Goal: Information Seeking & Learning: Learn about a topic

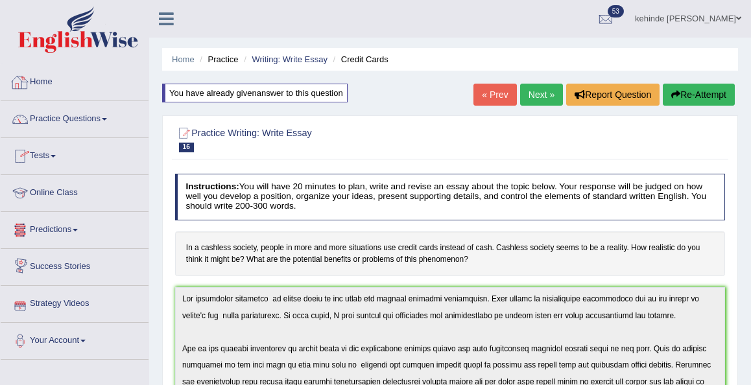
click at [49, 87] on link "Home" at bounding box center [75, 80] width 148 height 32
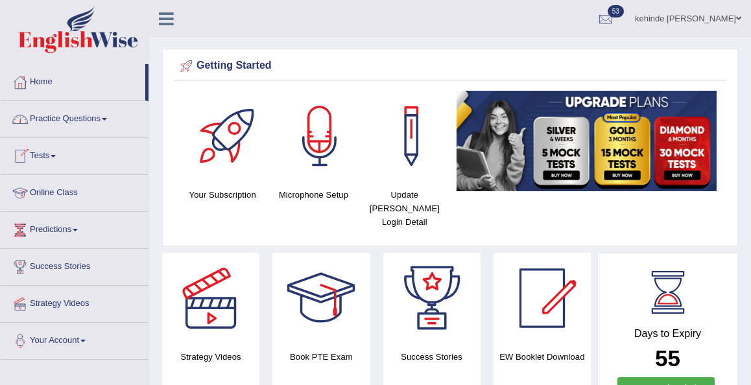
click at [64, 127] on link "Practice Questions" at bounding box center [75, 117] width 148 height 32
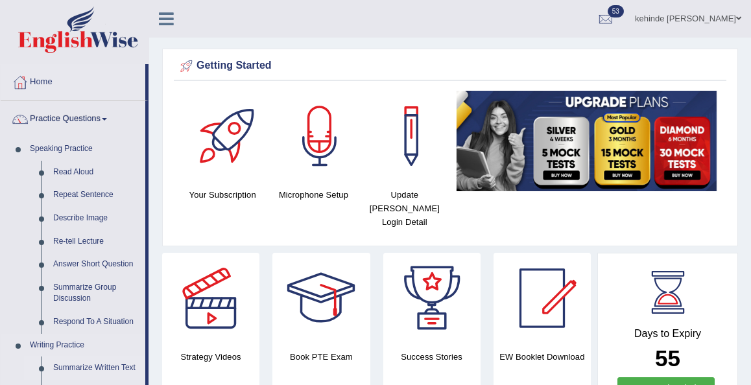
click at [91, 371] on link "Summarize Written Text" at bounding box center [96, 368] width 98 height 23
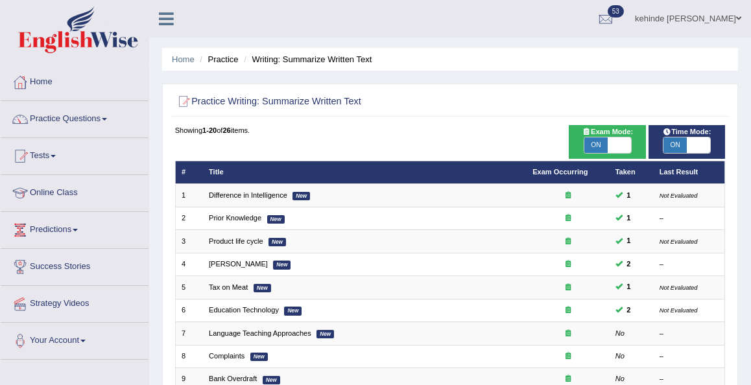
click at [222, 62] on li "Practice" at bounding box center [218, 59] width 42 height 12
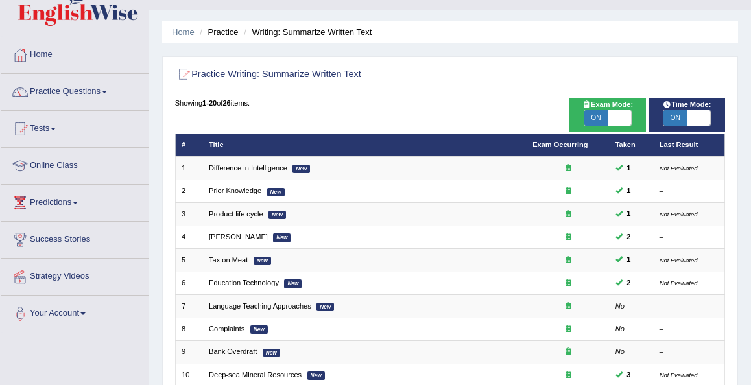
scroll to position [18, 0]
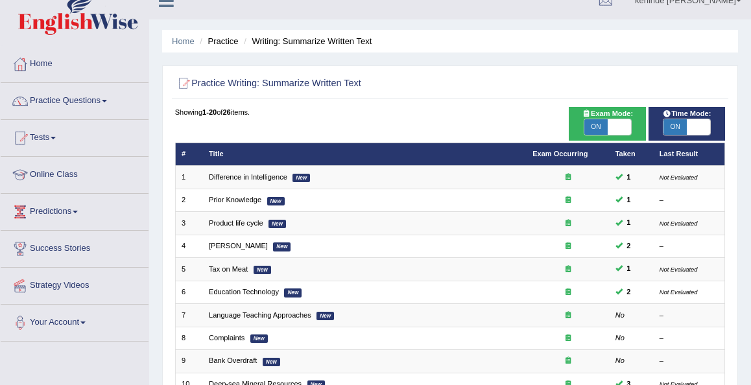
click at [594, 128] on span "ON" at bounding box center [596, 127] width 23 height 16
checkbox input "false"
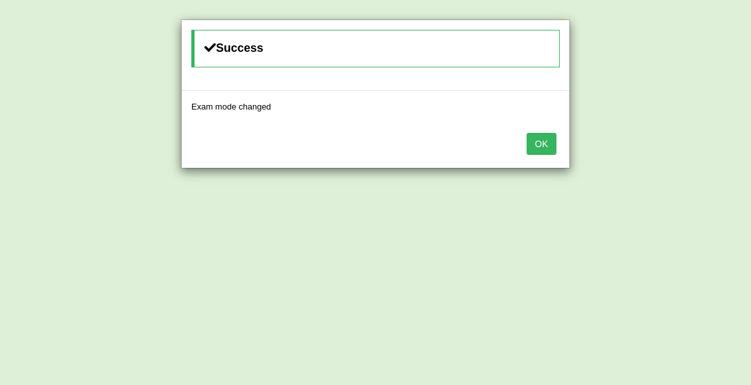
click at [542, 145] on button "OK" at bounding box center [542, 144] width 30 height 22
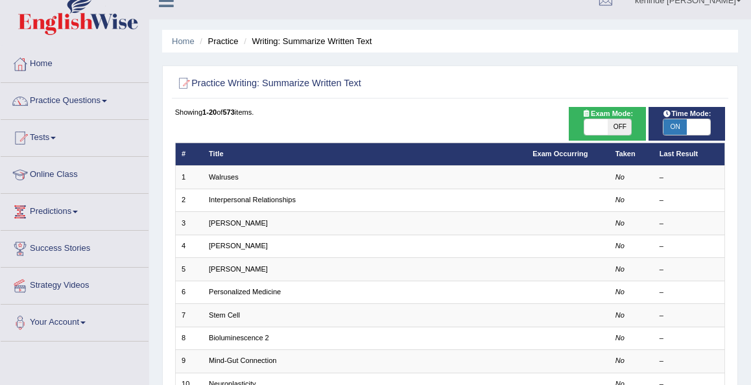
click at [674, 127] on span "ON" at bounding box center [675, 127] width 23 height 16
checkbox input "false"
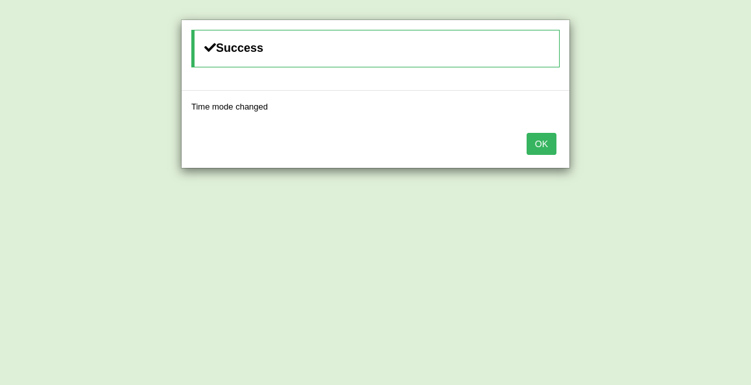
click at [544, 143] on button "OK" at bounding box center [542, 144] width 30 height 22
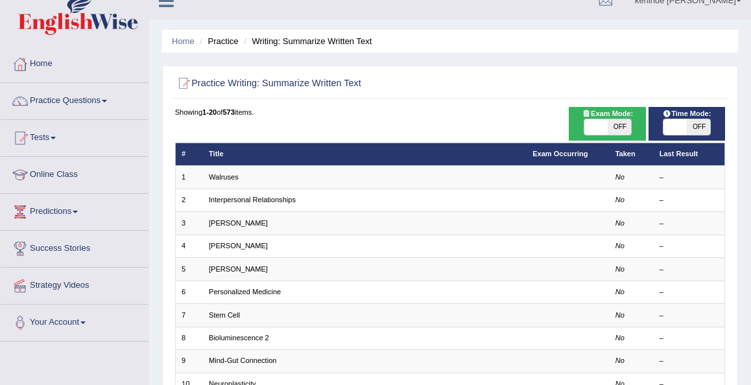
click at [748, 86] on div "Home Practice Writing: Summarize Written Text Practice Writing: Summarize Writt…" at bounding box center [450, 340] width 602 height 717
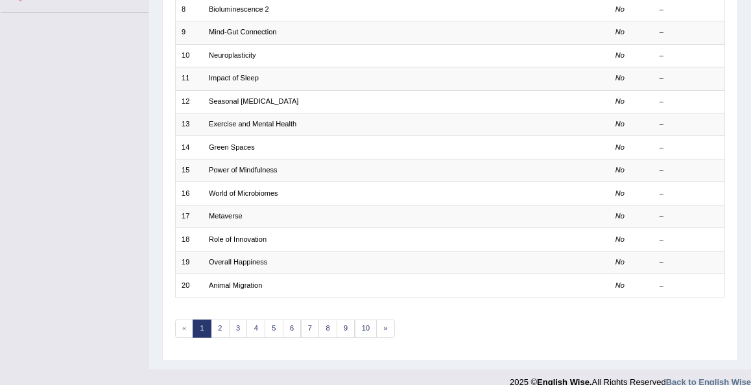
scroll to position [356, 0]
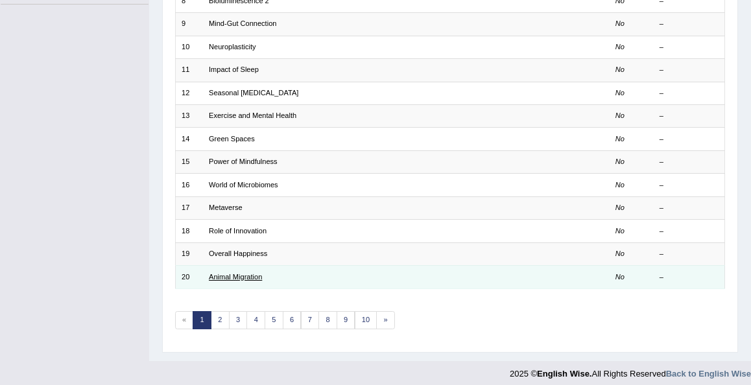
click at [227, 273] on link "Animal Migration" at bounding box center [235, 277] width 53 height 8
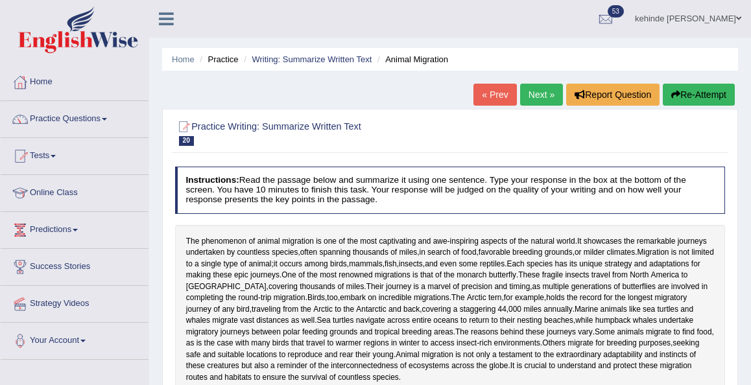
drag, startPoint x: 186, startPoint y: 237, endPoint x: 350, endPoint y: 232, distance: 164.3
click at [350, 232] on div "The phenomenon of animal migration is one of the most captivating and awe - ins…" at bounding box center [450, 310] width 551 height 170
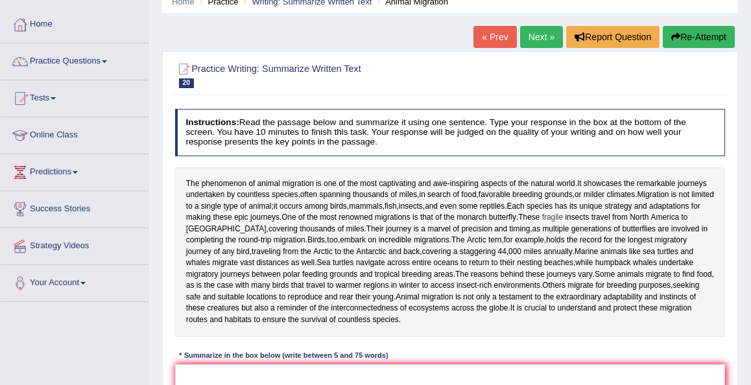
scroll to position [78, 0]
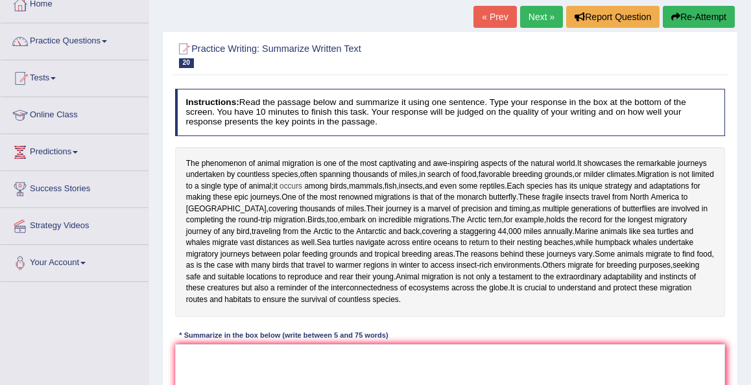
drag, startPoint x: 191, startPoint y: 162, endPoint x: 316, endPoint y: 184, distance: 127.2
click at [316, 184] on div "The phenomenon of animal migration is one of the most captivating and awe - ins…" at bounding box center [450, 232] width 551 height 170
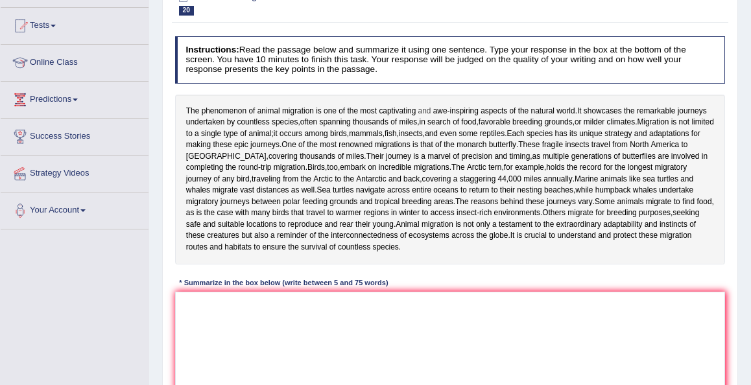
scroll to position [134, 0]
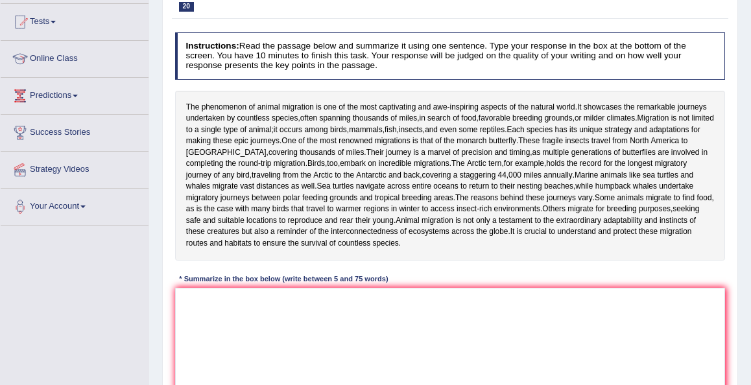
click at [736, 17] on div "Practice Writing: Summarize Written Text 20 Animal Migration Instructions: Read…" at bounding box center [450, 207] width 576 height 465
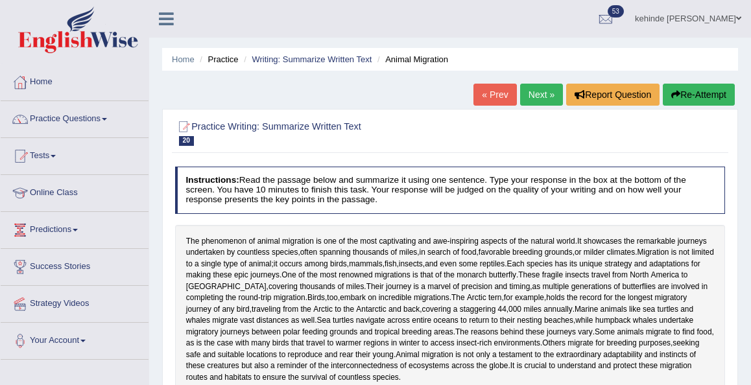
scroll to position [0, 0]
